Goal: Information Seeking & Learning: Check status

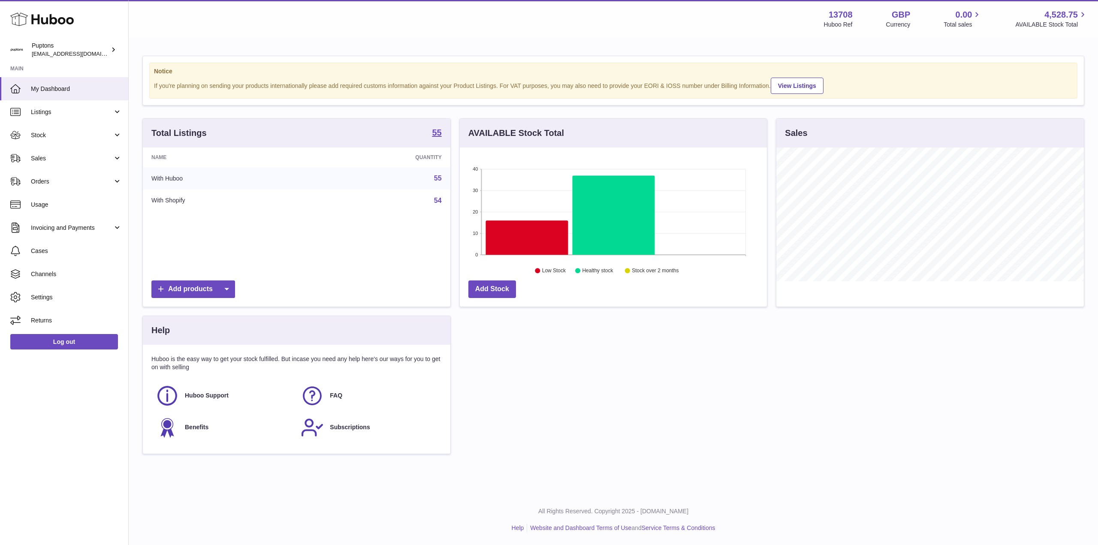
scroll to position [134, 307]
click at [36, 163] on link "Sales" at bounding box center [64, 158] width 128 height 23
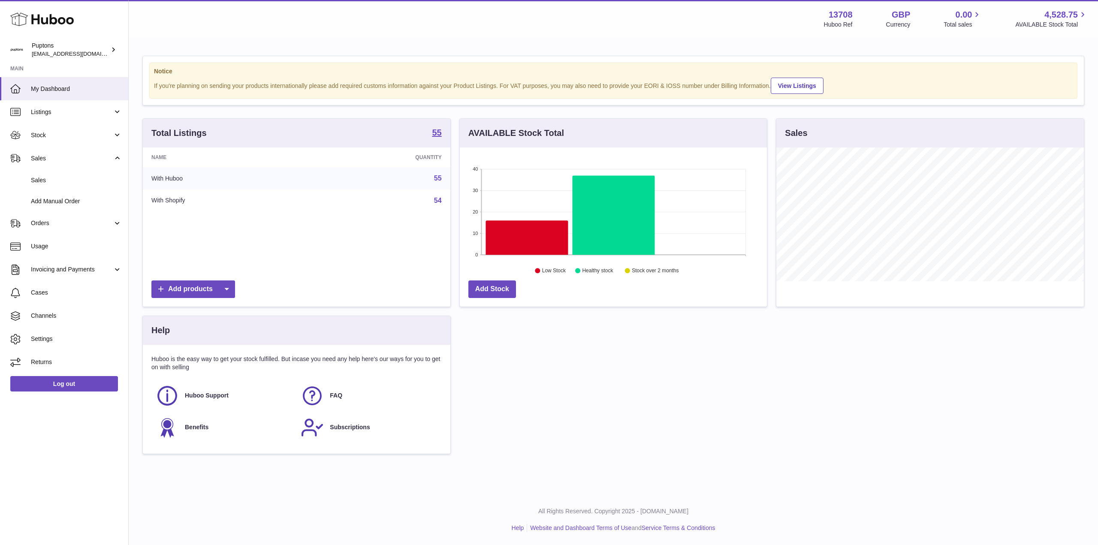
click at [46, 191] on link "Add Manual Order" at bounding box center [64, 201] width 128 height 21
click at [41, 182] on span "Sales" at bounding box center [76, 180] width 91 height 8
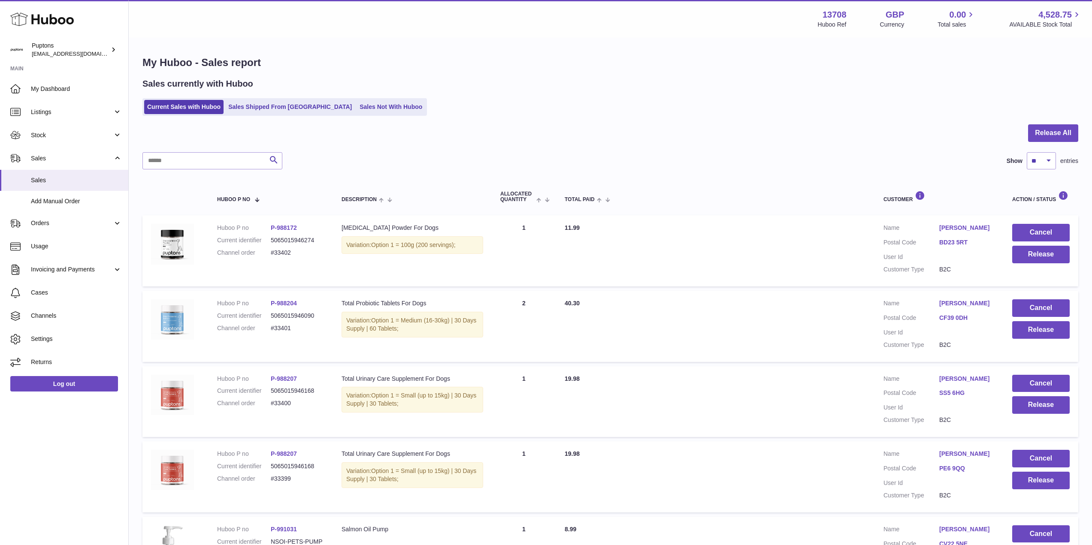
click at [357, 107] on link "Sales Not With Huboo" at bounding box center [391, 107] width 69 height 14
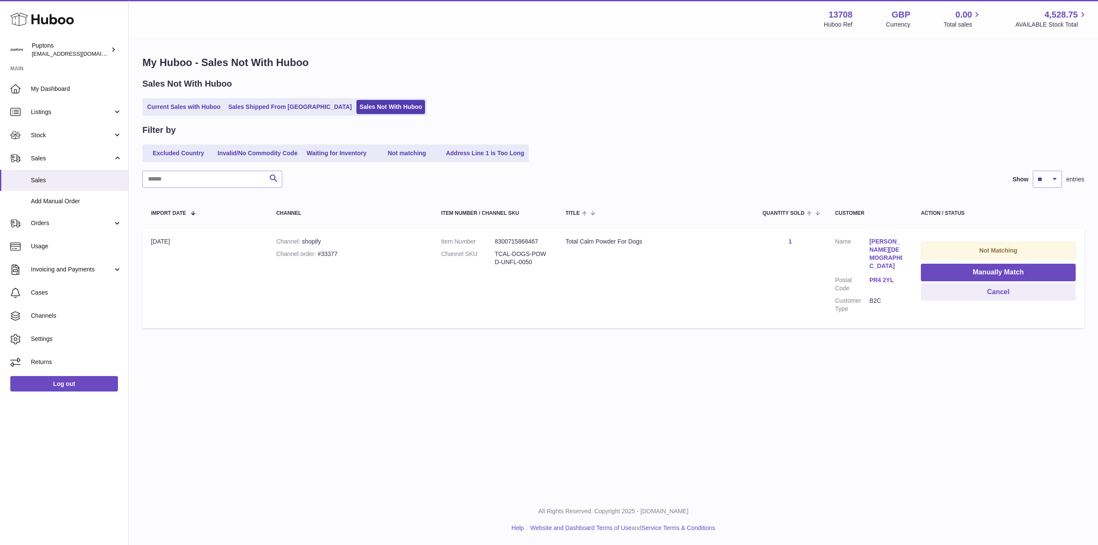
click at [215, 106] on link "Current Sales with Huboo" at bounding box center [183, 107] width 79 height 14
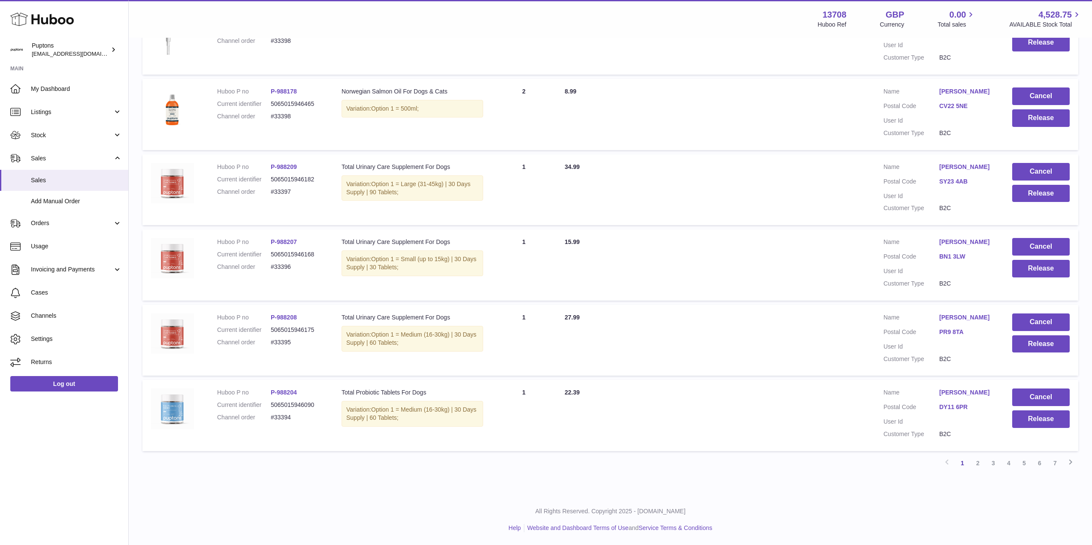
click at [1008, 466] on link "4" at bounding box center [1008, 463] width 15 height 15
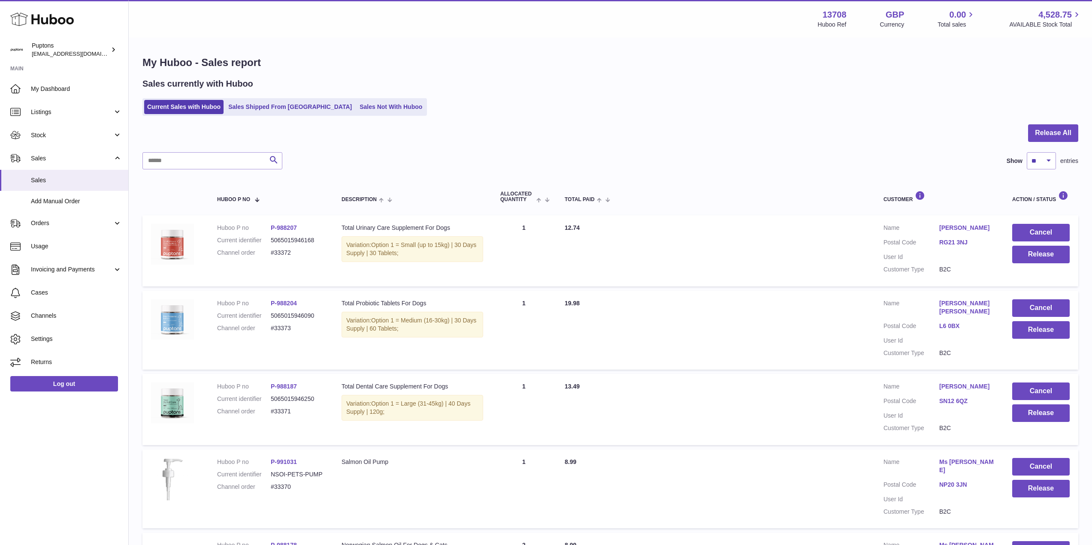
click at [35, 26] on icon at bounding box center [42, 19] width 64 height 17
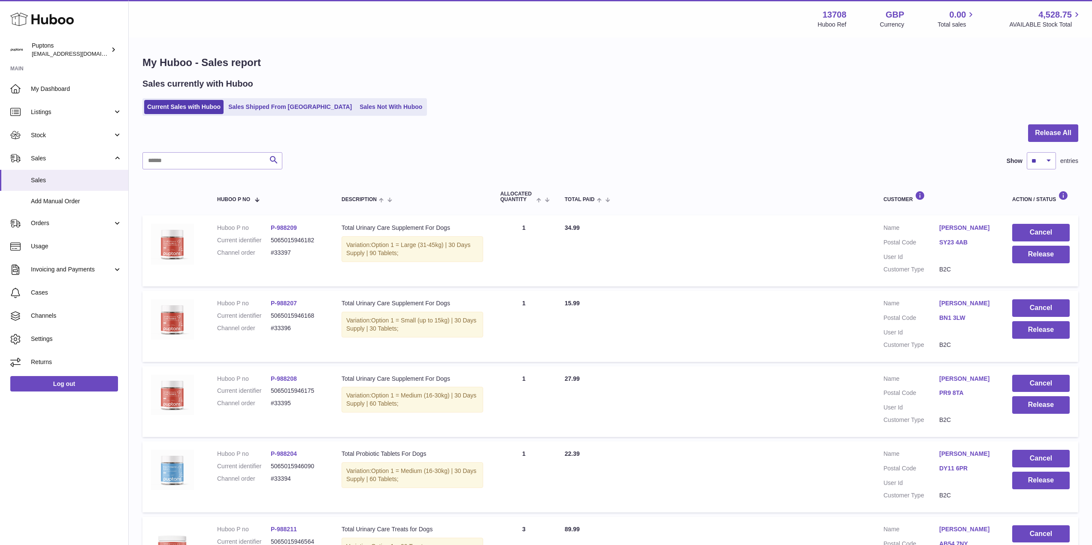
click at [264, 112] on link "Sales Shipped From Huboo" at bounding box center [290, 107] width 130 height 14
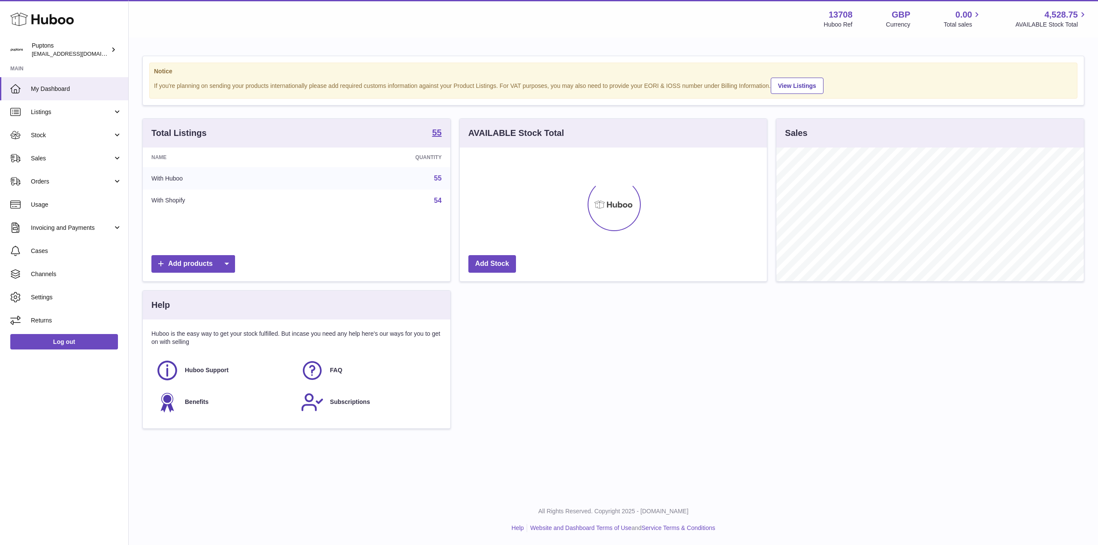
scroll to position [134, 307]
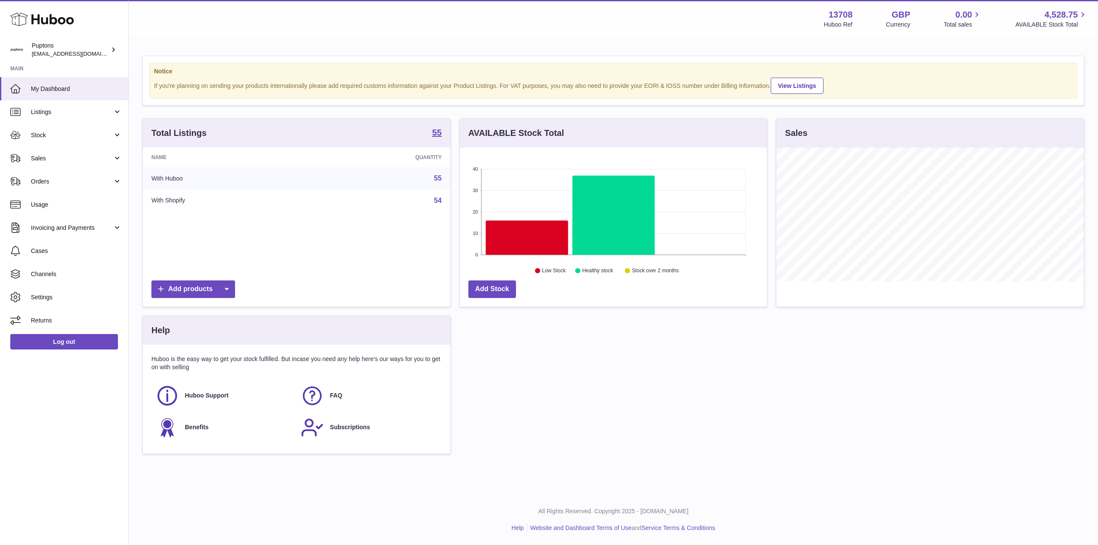
click at [57, 158] on span "Sales" at bounding box center [72, 158] width 82 height 8
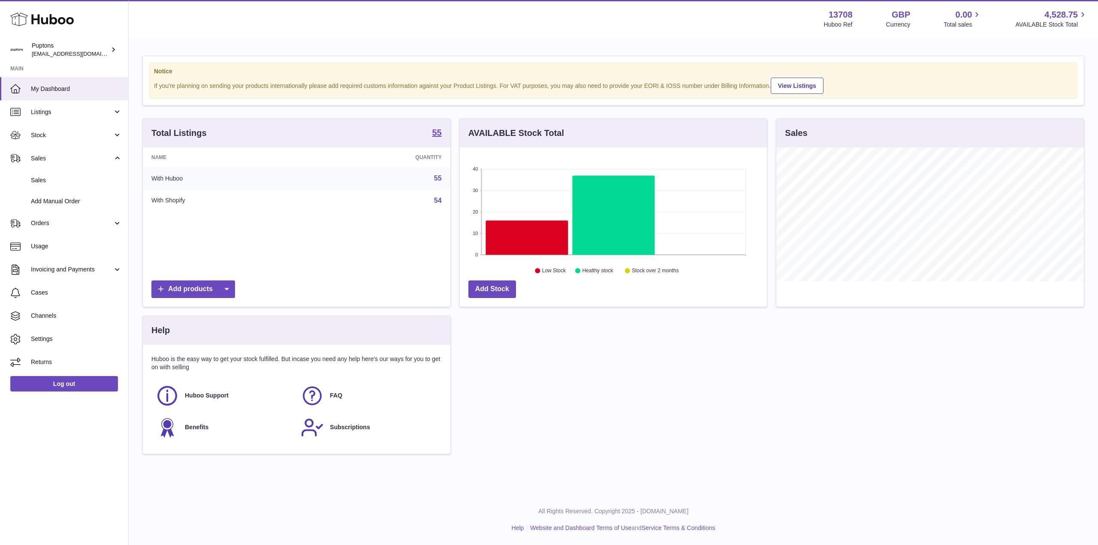
click at [67, 184] on span "Sales" at bounding box center [76, 180] width 91 height 8
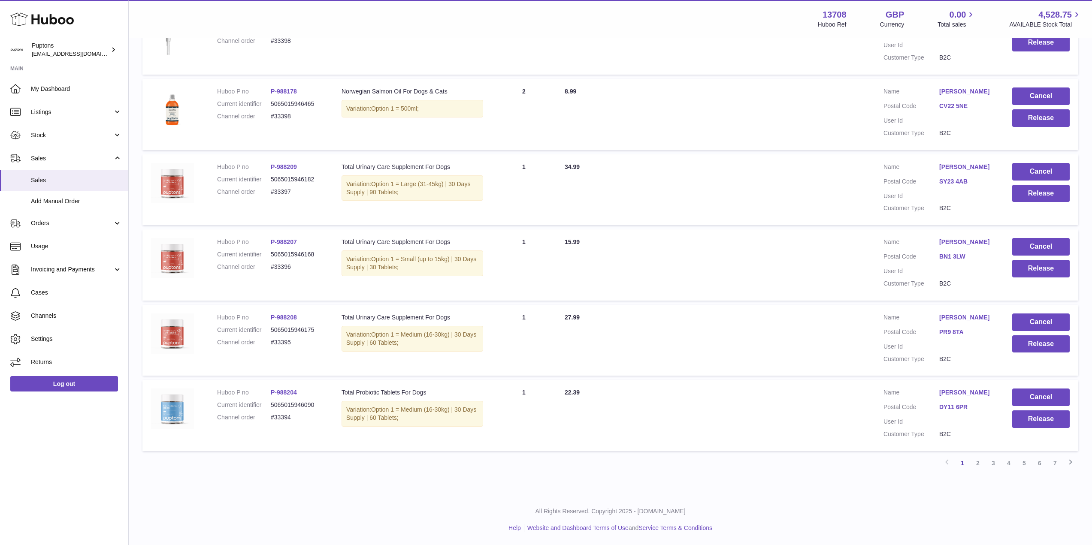
click at [1021, 461] on link "5" at bounding box center [1023, 463] width 15 height 15
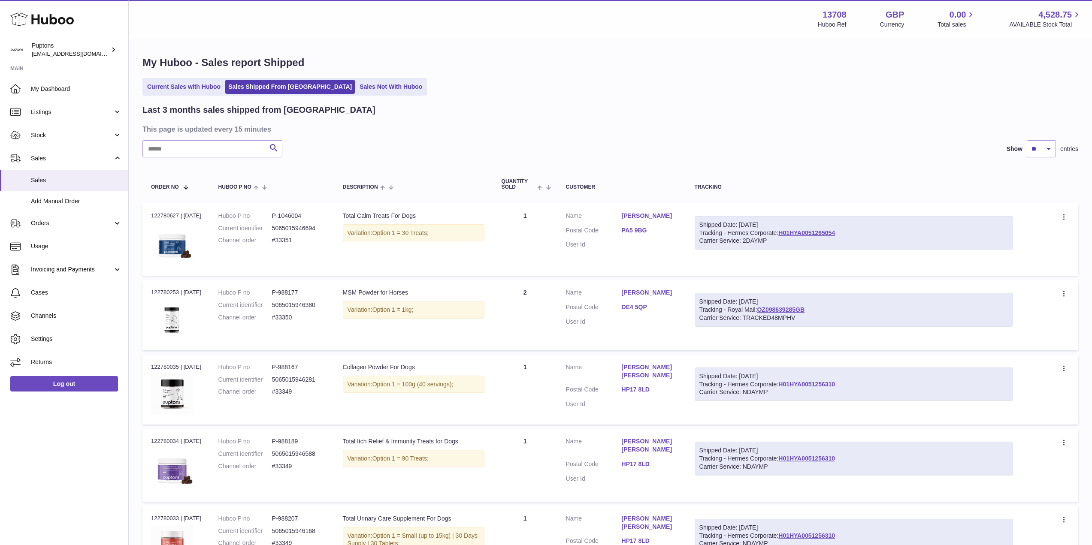
click at [38, 87] on span "My Dashboard" at bounding box center [76, 89] width 91 height 8
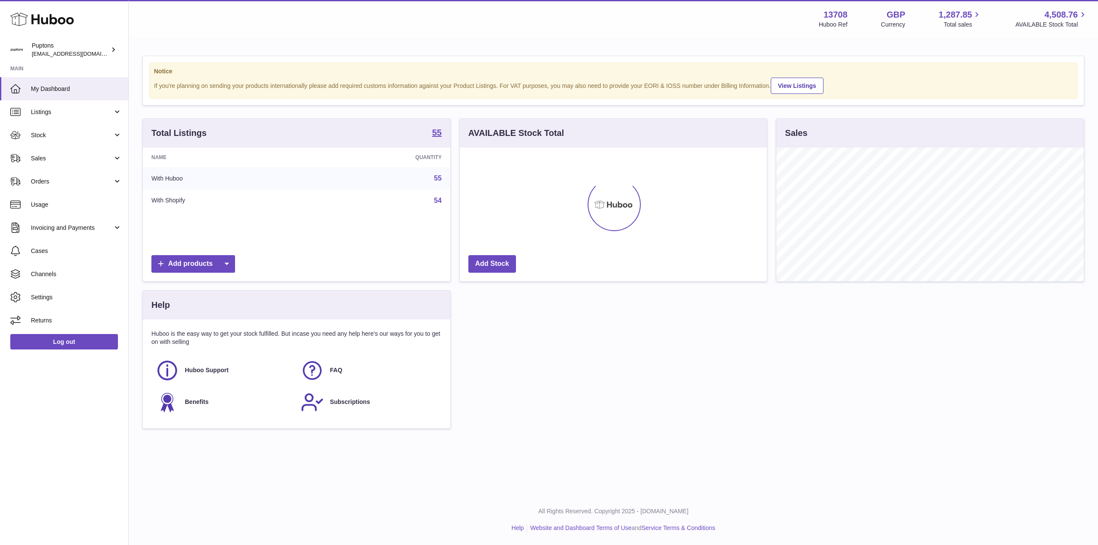
scroll to position [134, 307]
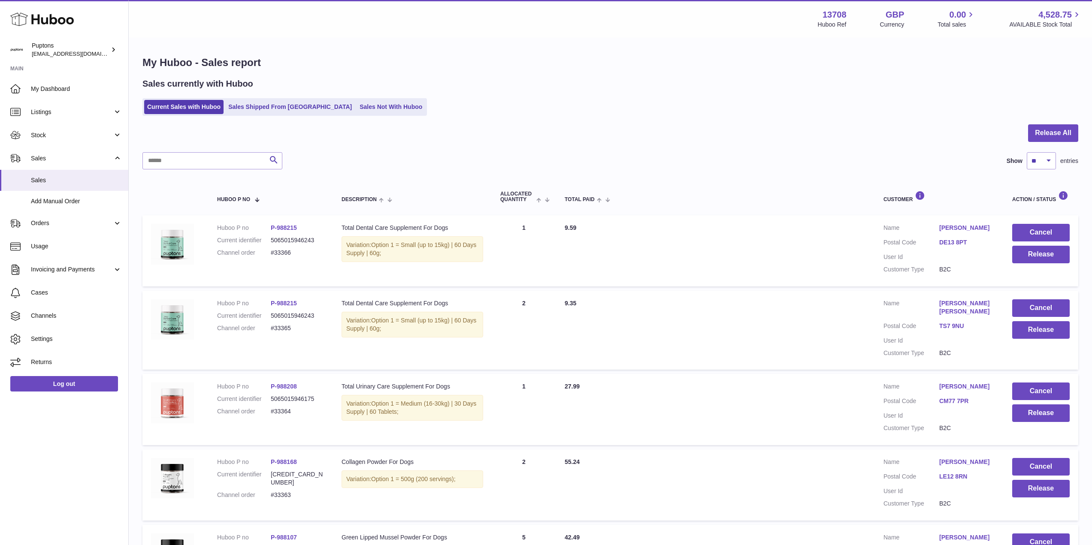
click at [50, 11] on icon at bounding box center [42, 19] width 64 height 17
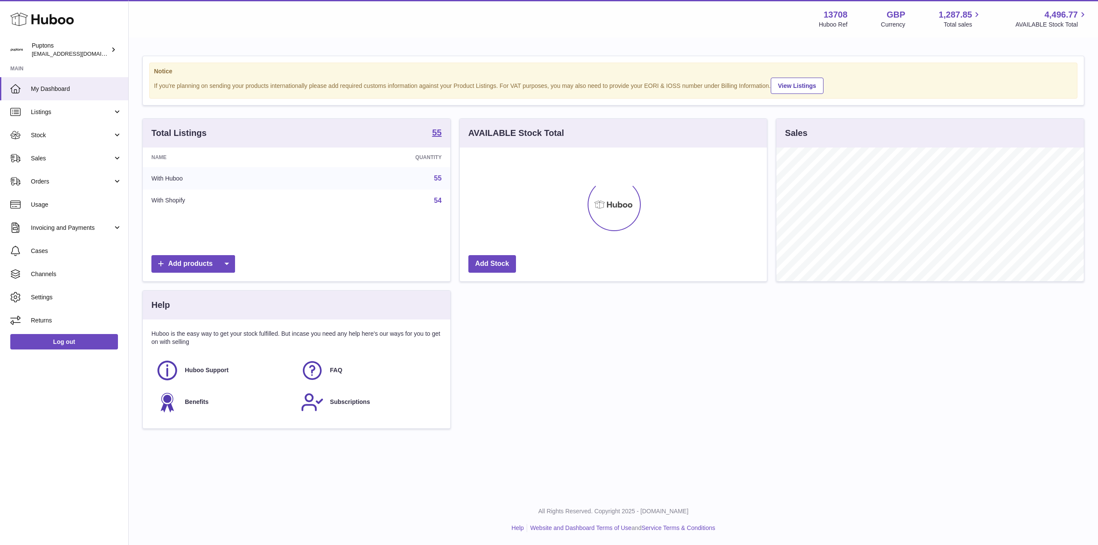
scroll to position [134, 307]
